Goal: Book appointment/travel/reservation

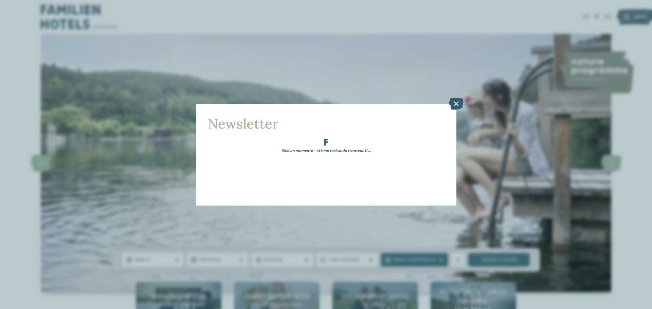
click at [456, 98] on icon at bounding box center [456, 103] width 15 height 12
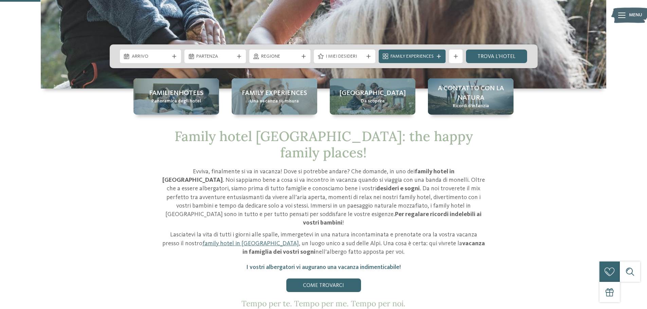
scroll to position [170, 0]
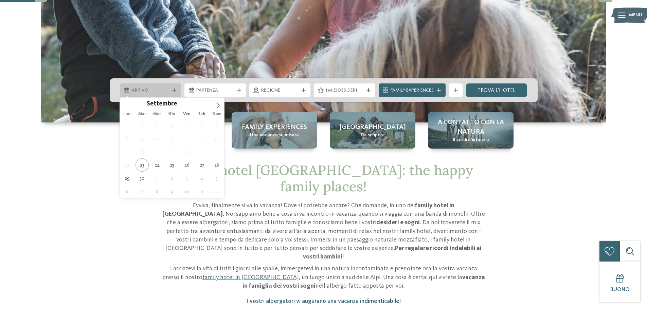
click at [159, 89] on span "Arrivo" at bounding box center [151, 90] width 38 height 7
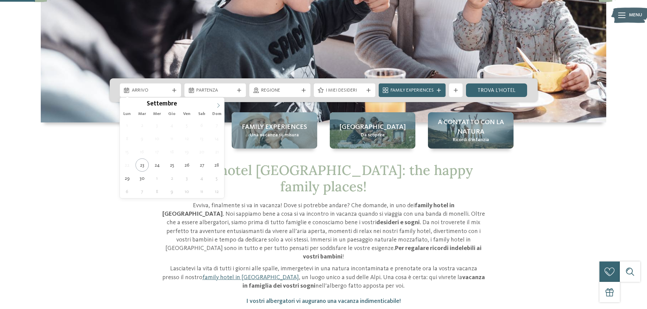
click at [218, 106] on icon at bounding box center [218, 105] width 5 height 5
type div "[DATE]"
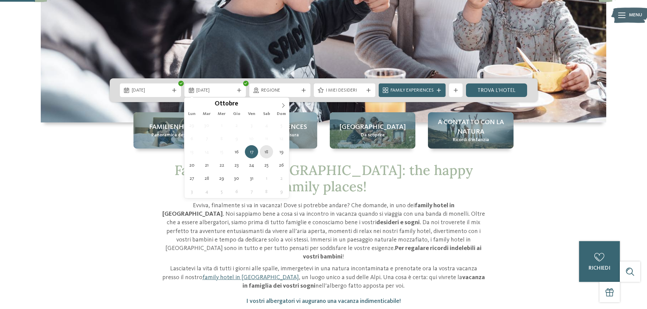
type div "[DATE]"
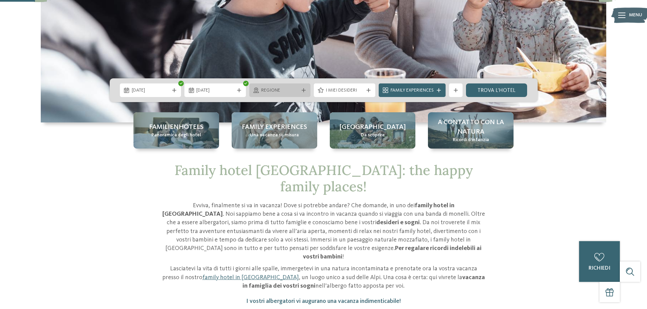
click at [305, 91] on icon at bounding box center [303, 90] width 4 height 4
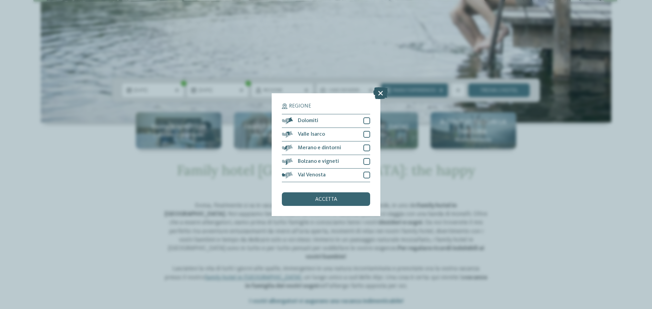
click at [380, 93] on icon at bounding box center [380, 93] width 15 height 12
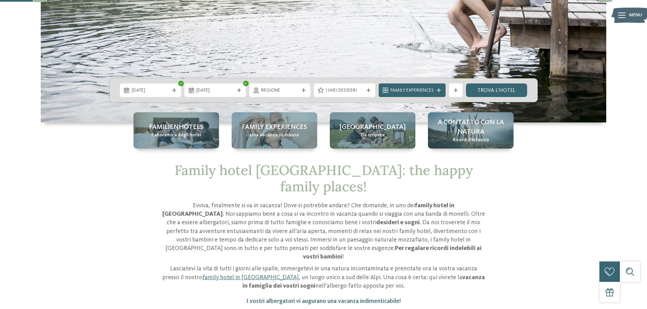
scroll to position [102, 0]
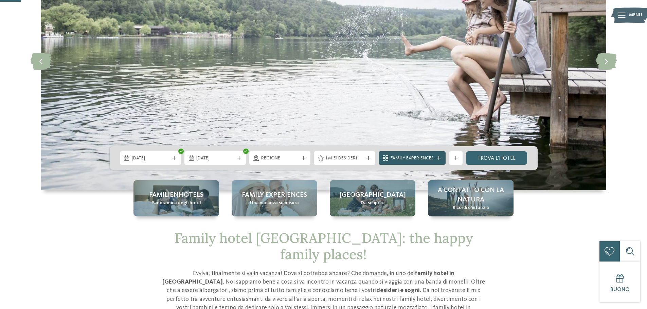
click at [438, 159] on icon at bounding box center [439, 158] width 4 height 4
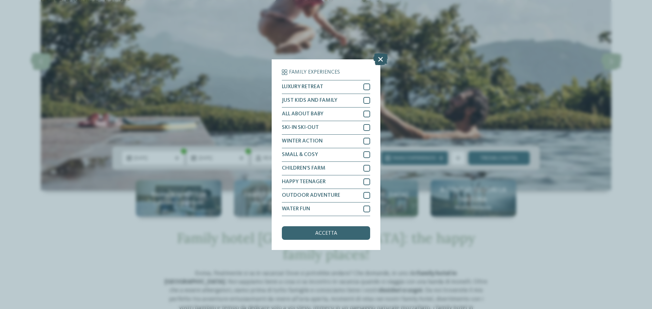
click at [378, 59] on icon at bounding box center [380, 59] width 15 height 12
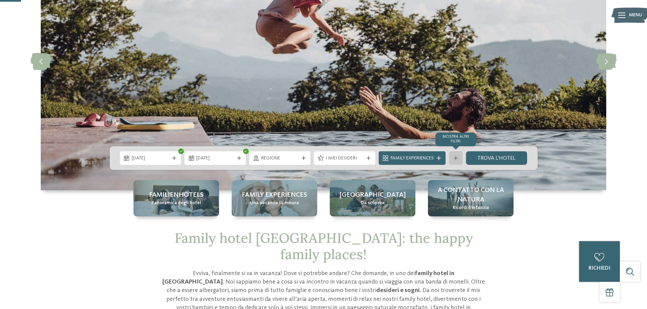
drag, startPoint x: 474, startPoint y: 156, endPoint x: 452, endPoint y: 162, distance: 22.9
click at [475, 156] on link "trova l’hotel" at bounding box center [496, 158] width 61 height 14
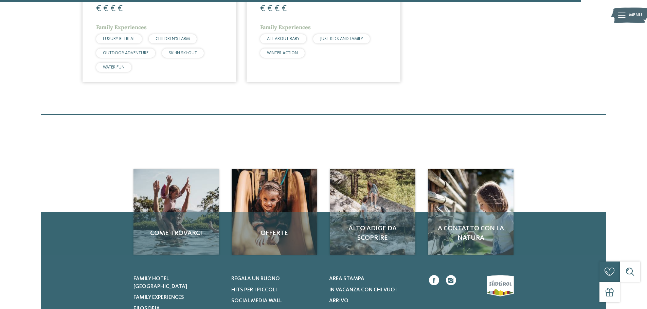
scroll to position [1686, 0]
